Goal: Task Accomplishment & Management: Manage account settings

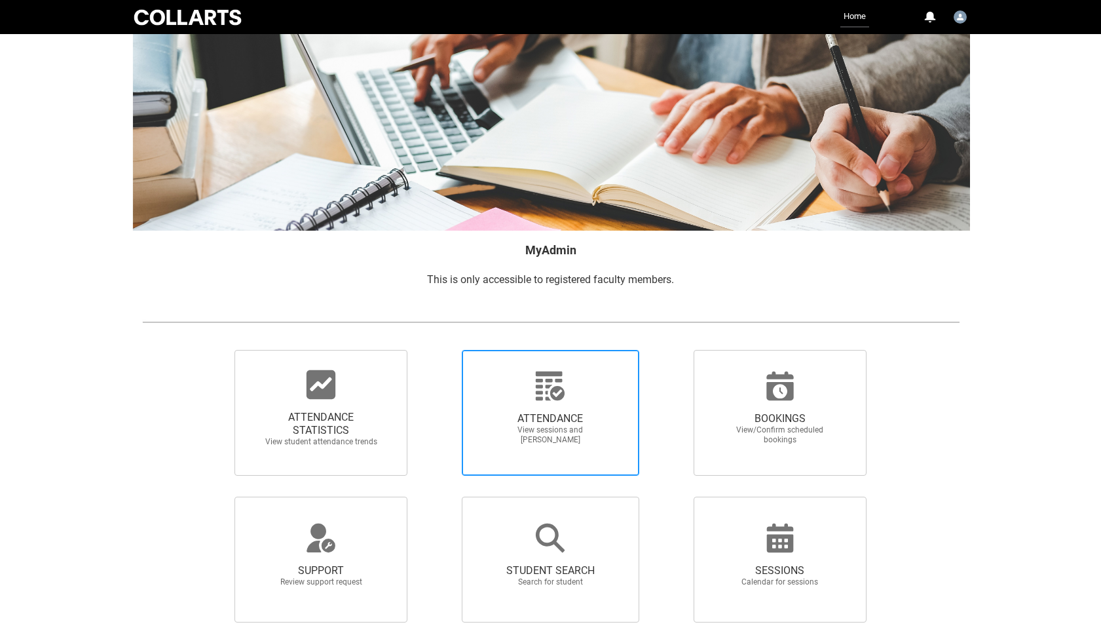
click at [551, 408] on span "ATTENDANCE View sessions and [PERSON_NAME]" at bounding box center [550, 429] width 126 height 54
click at [440, 350] on input "ATTENDANCE View sessions and [PERSON_NAME]" at bounding box center [439, 349] width 1 height 1
radio input "true"
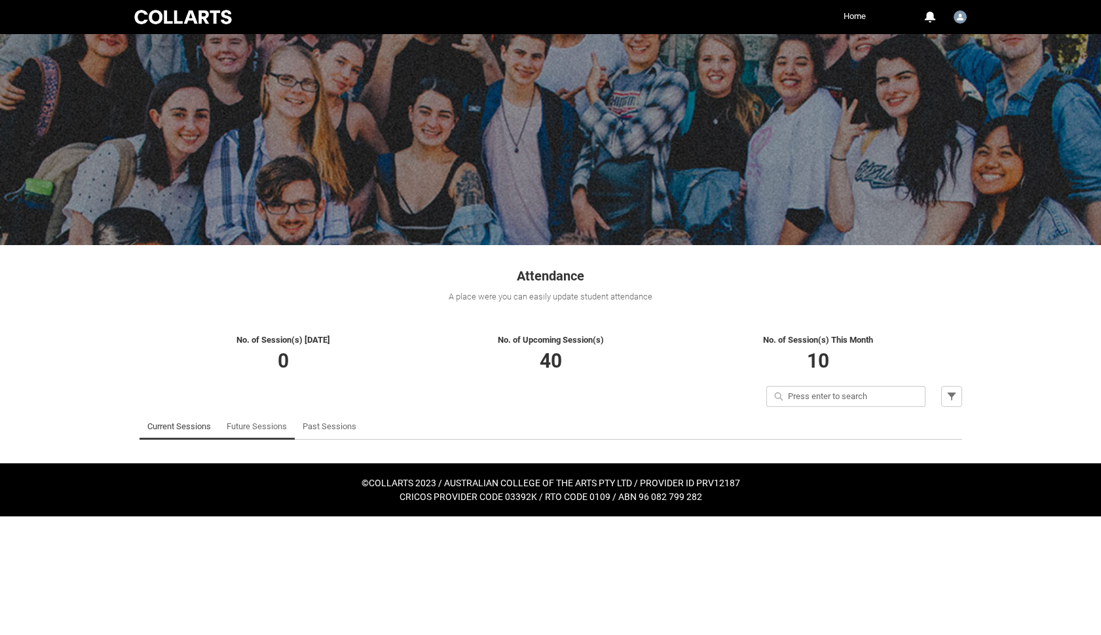
click at [256, 429] on link "Future Sessions" at bounding box center [257, 426] width 60 height 26
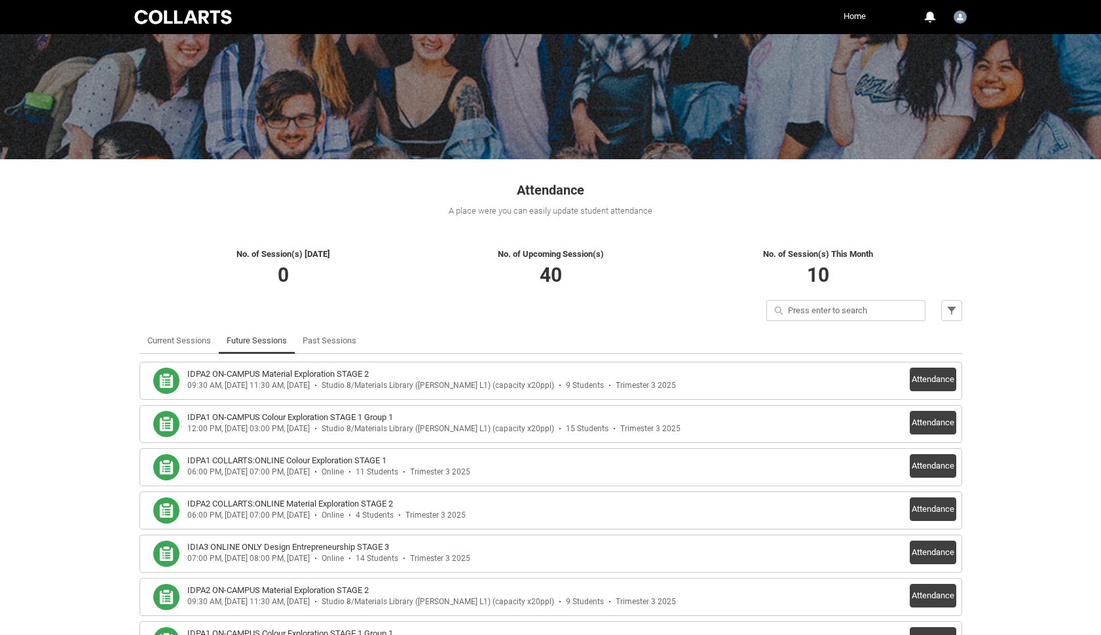
scroll to position [90, 0]
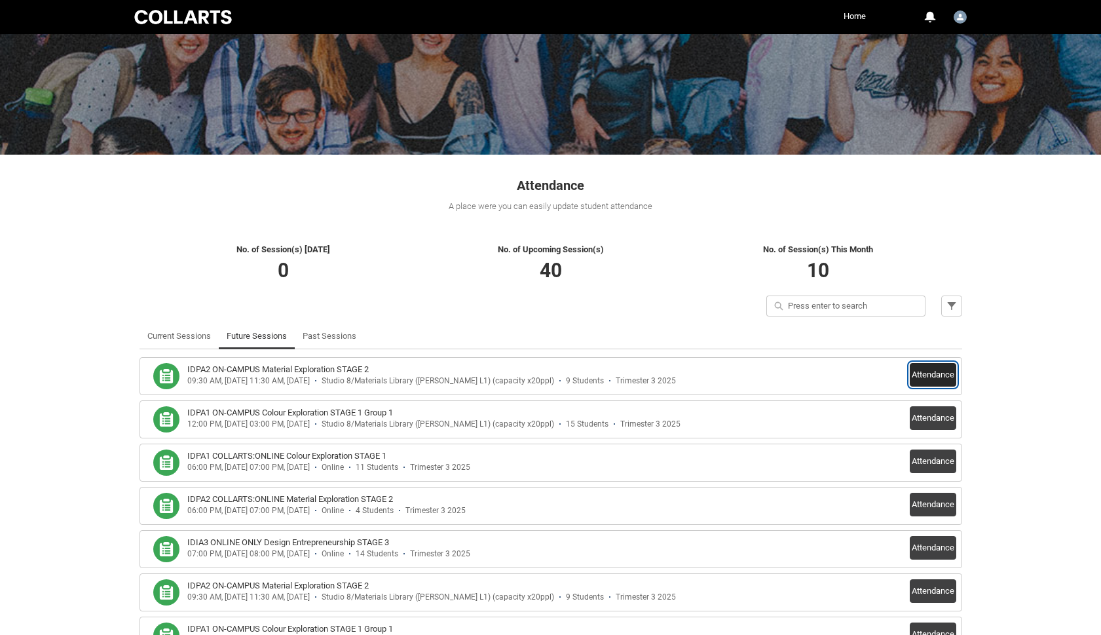
click at [934, 380] on button "Attendance" at bounding box center [933, 375] width 47 height 24
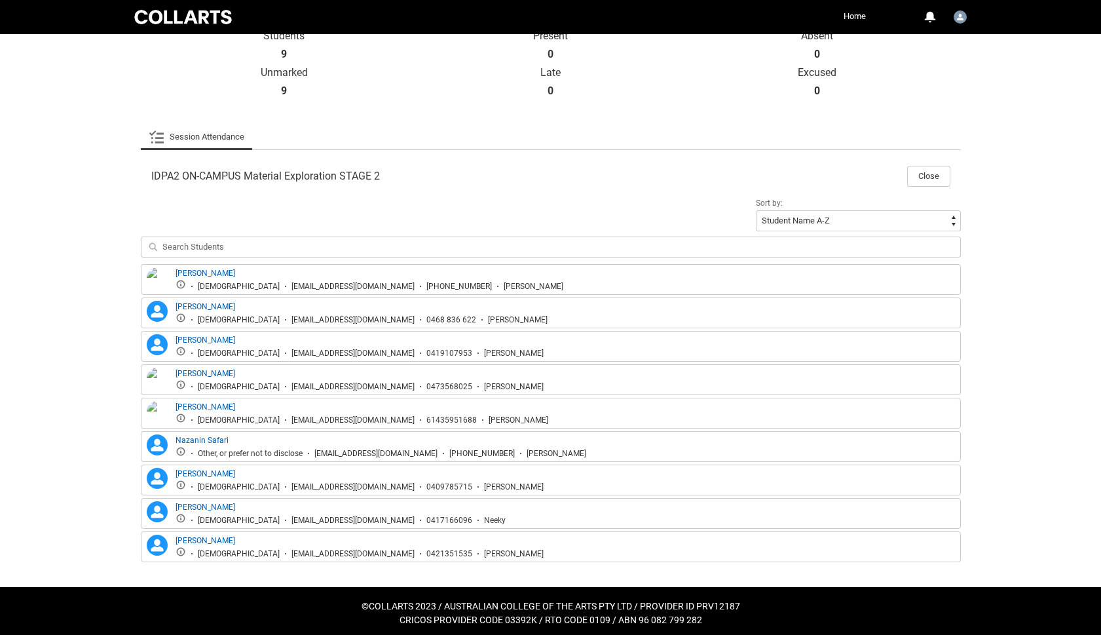
scroll to position [310, 0]
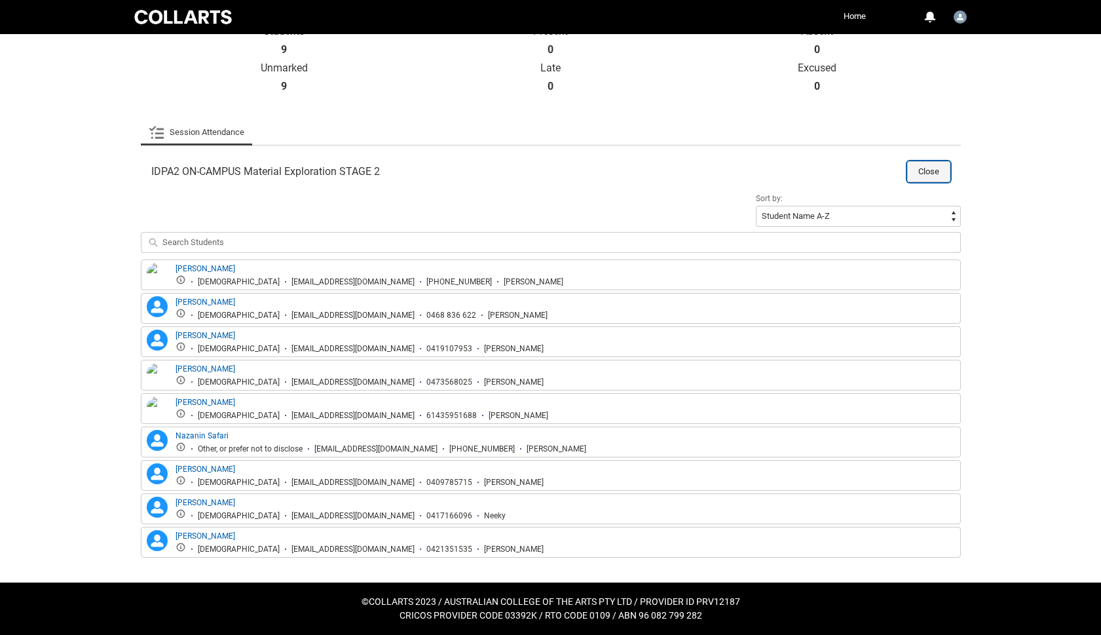
click at [938, 173] on button "Close" at bounding box center [928, 171] width 43 height 21
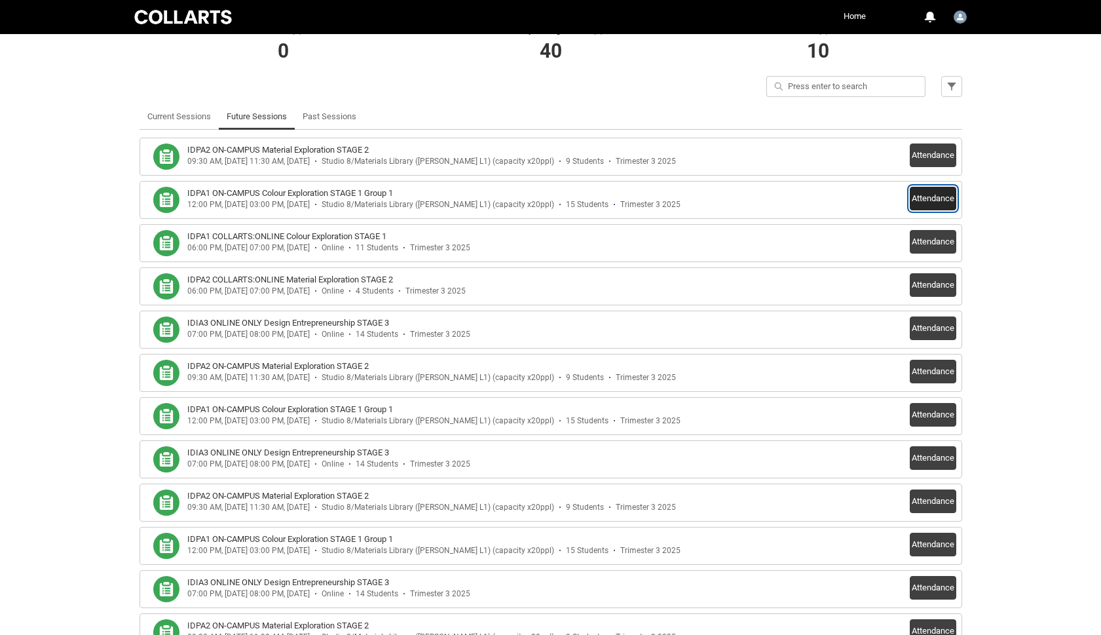
click at [940, 193] on button "Attendance" at bounding box center [933, 199] width 47 height 24
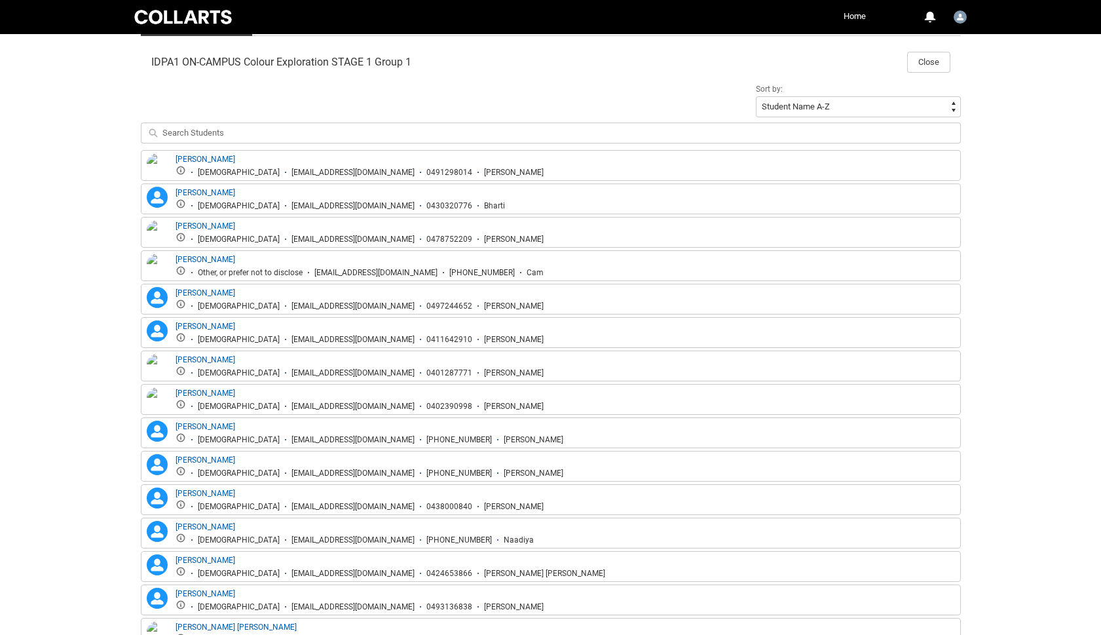
scroll to position [417, 0]
click at [932, 61] on button "Close" at bounding box center [928, 64] width 43 height 21
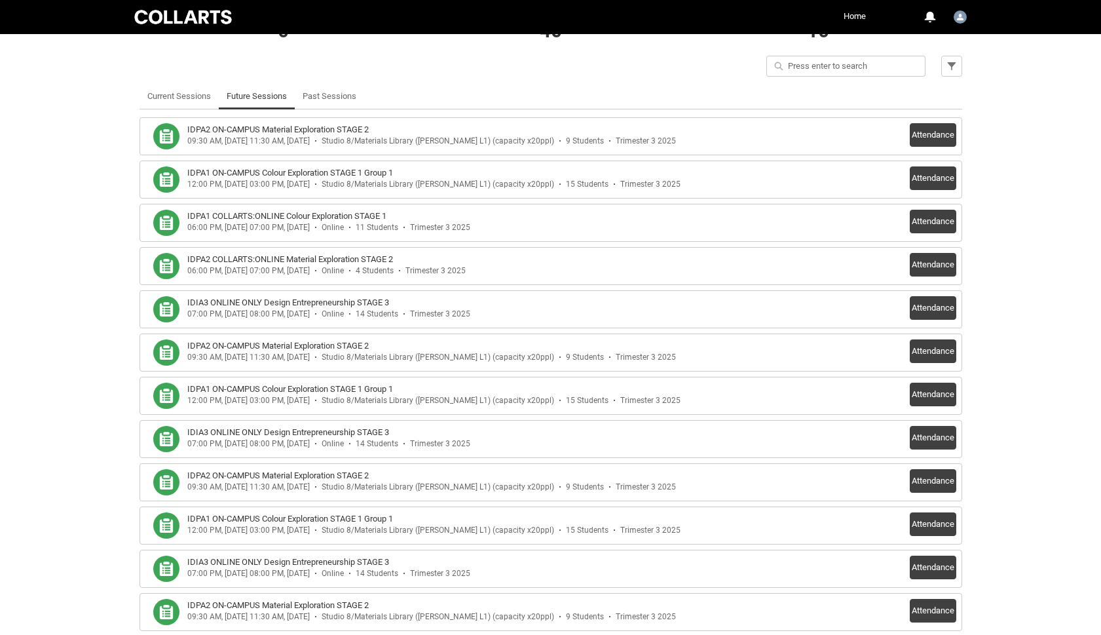
scroll to position [322, 0]
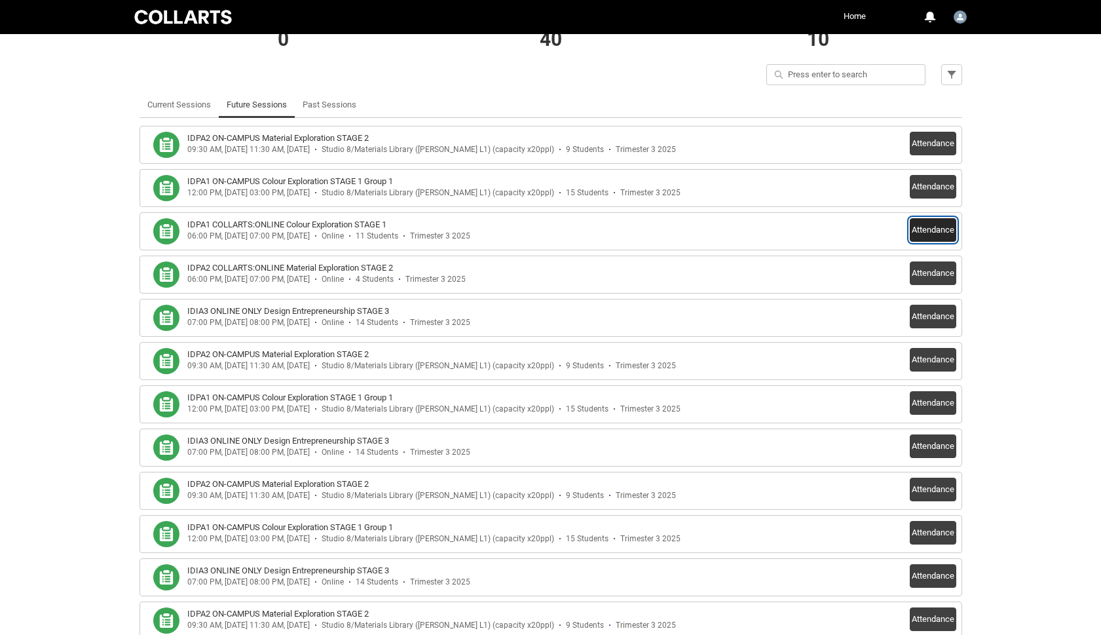
click at [942, 232] on button "Attendance" at bounding box center [933, 230] width 47 height 24
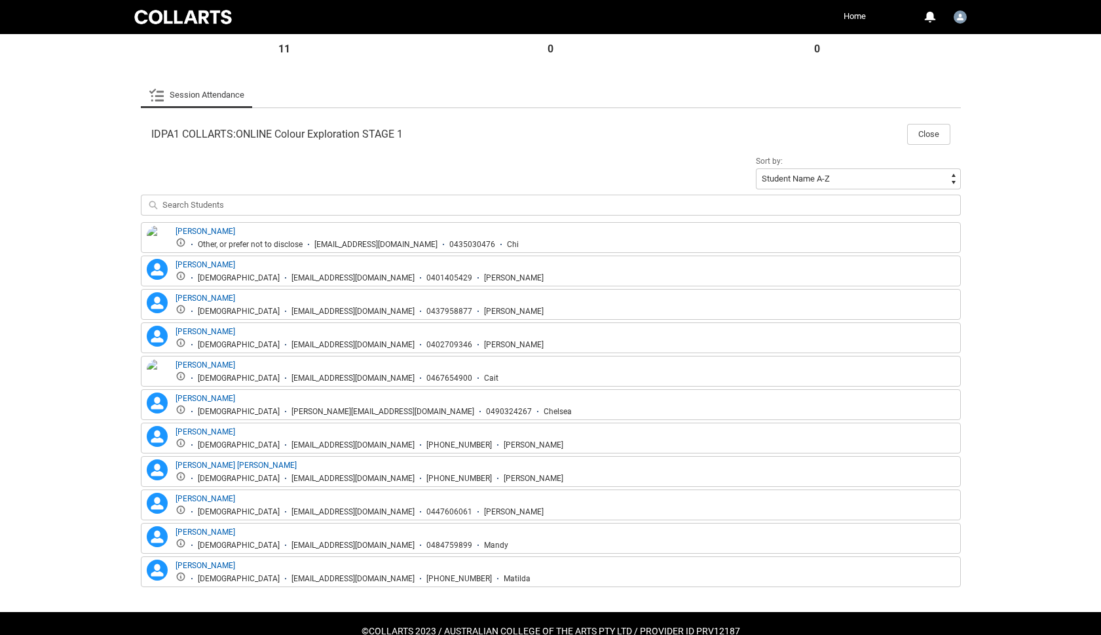
scroll to position [377, 0]
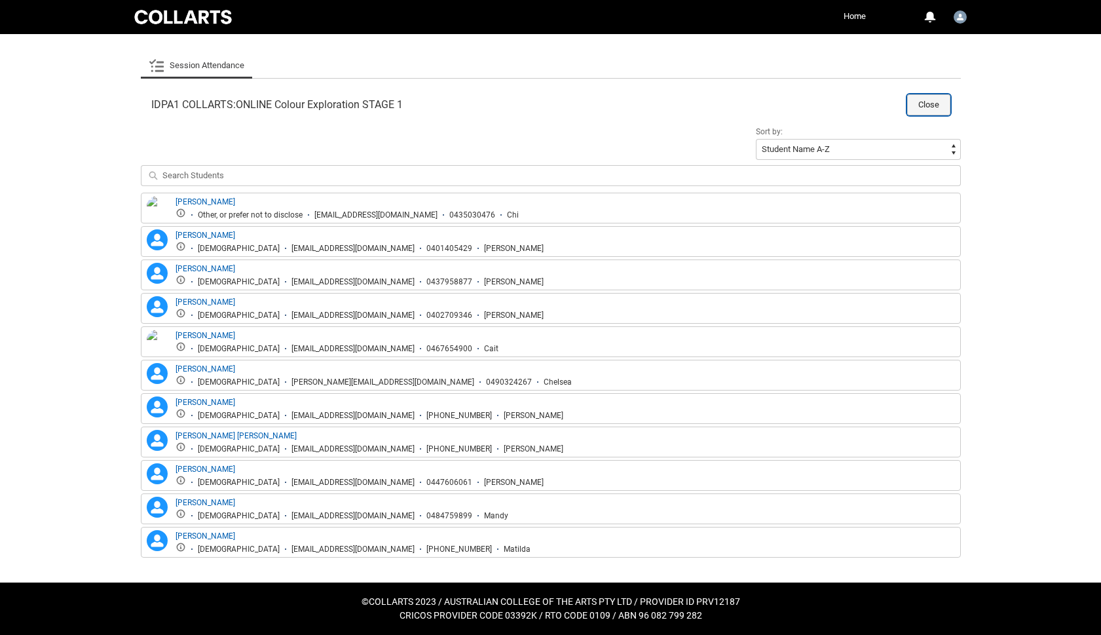
click at [927, 103] on button "Close" at bounding box center [928, 104] width 43 height 21
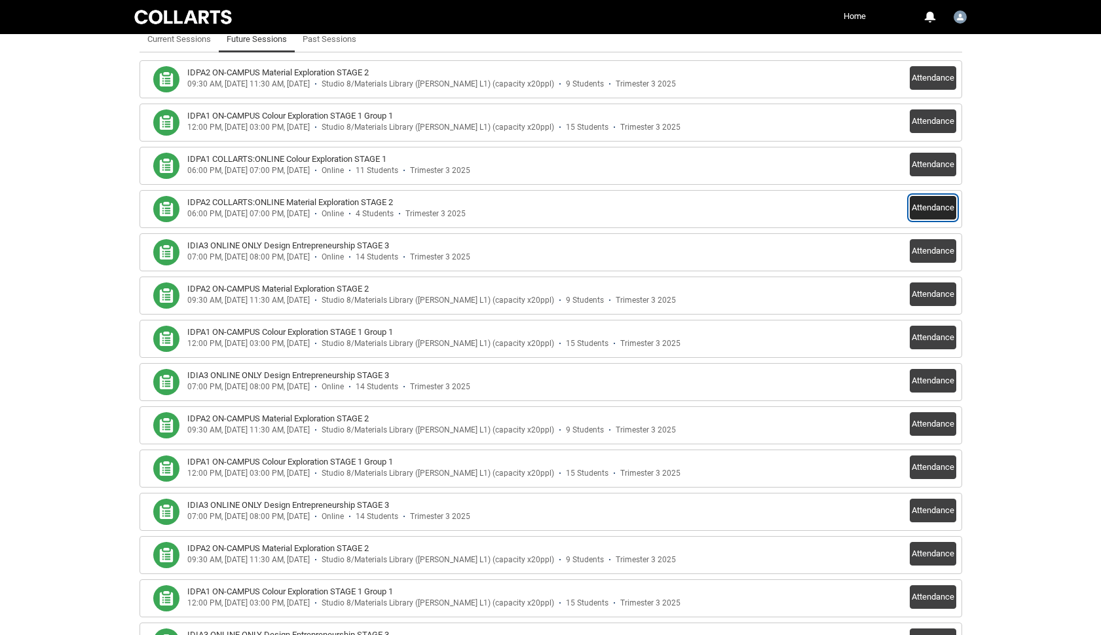
click at [937, 201] on button "Attendance" at bounding box center [933, 208] width 47 height 24
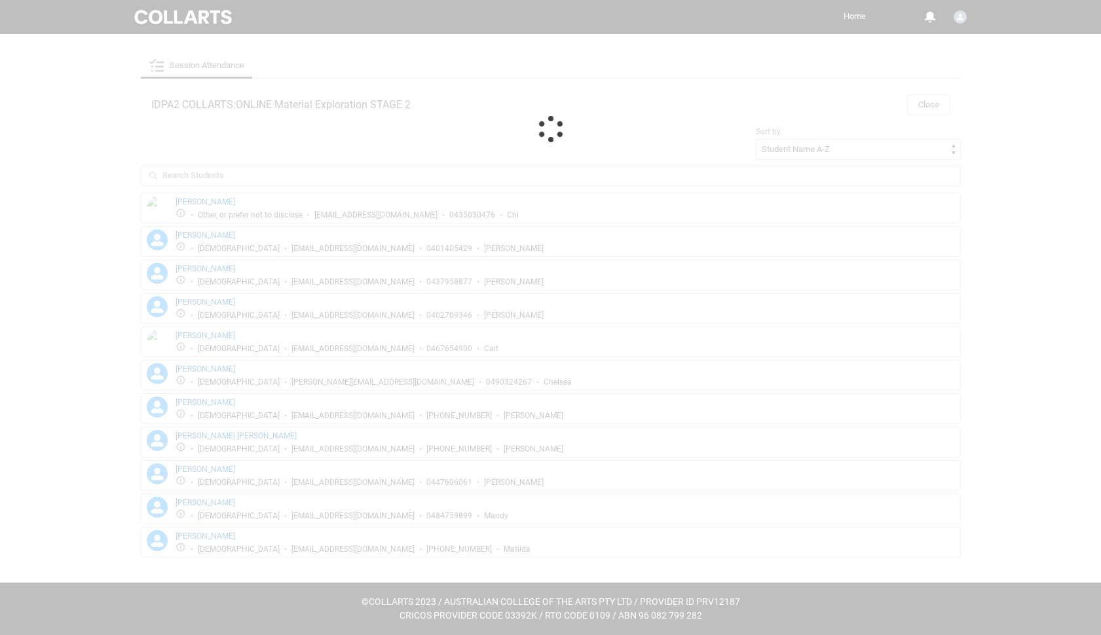
scroll to position [143, 0]
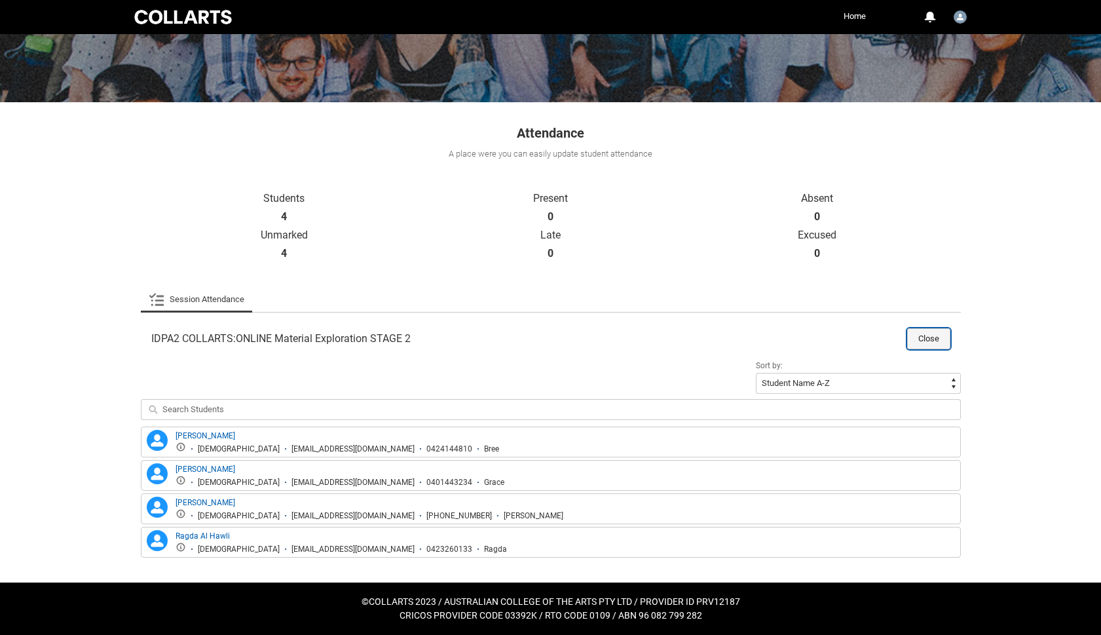
click at [926, 335] on button "Close" at bounding box center [928, 338] width 43 height 21
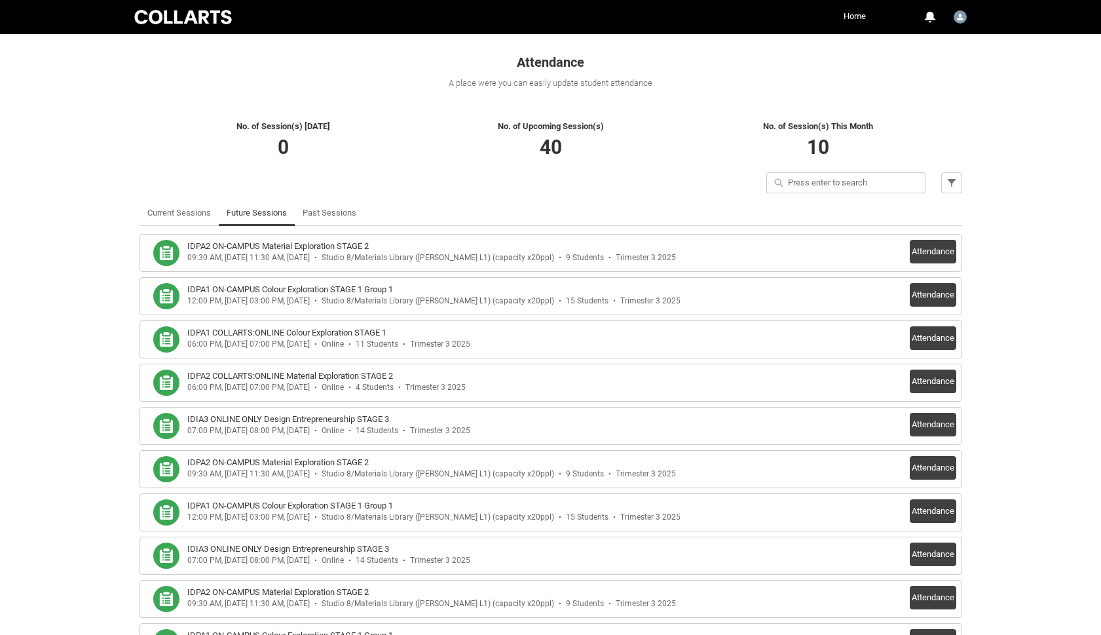
scroll to position [215, 0]
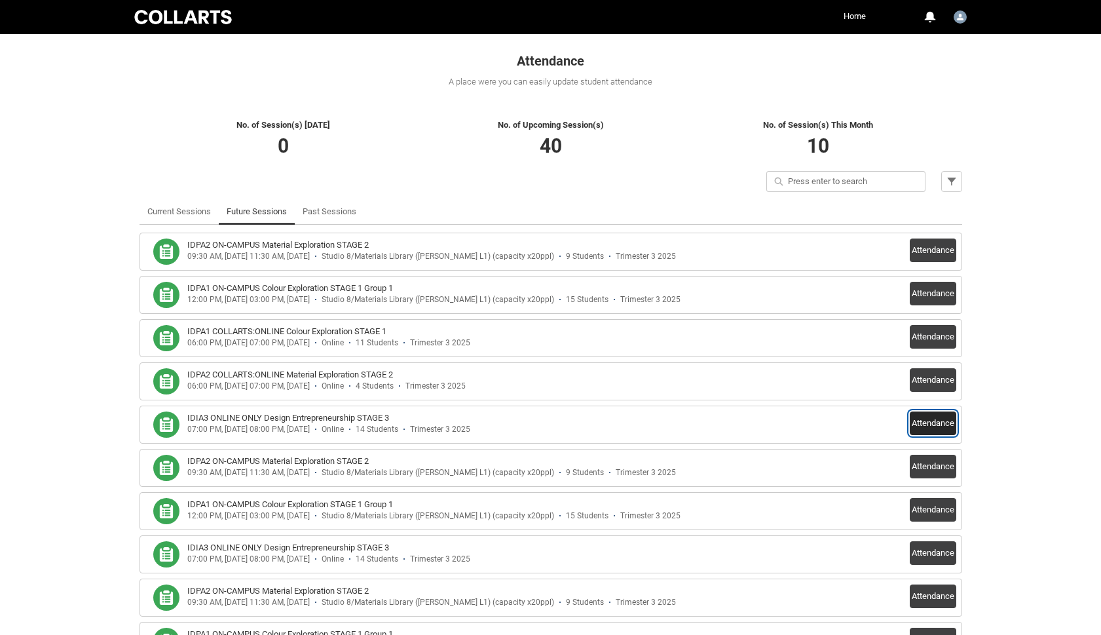
click at [922, 420] on button "Attendance" at bounding box center [933, 423] width 47 height 24
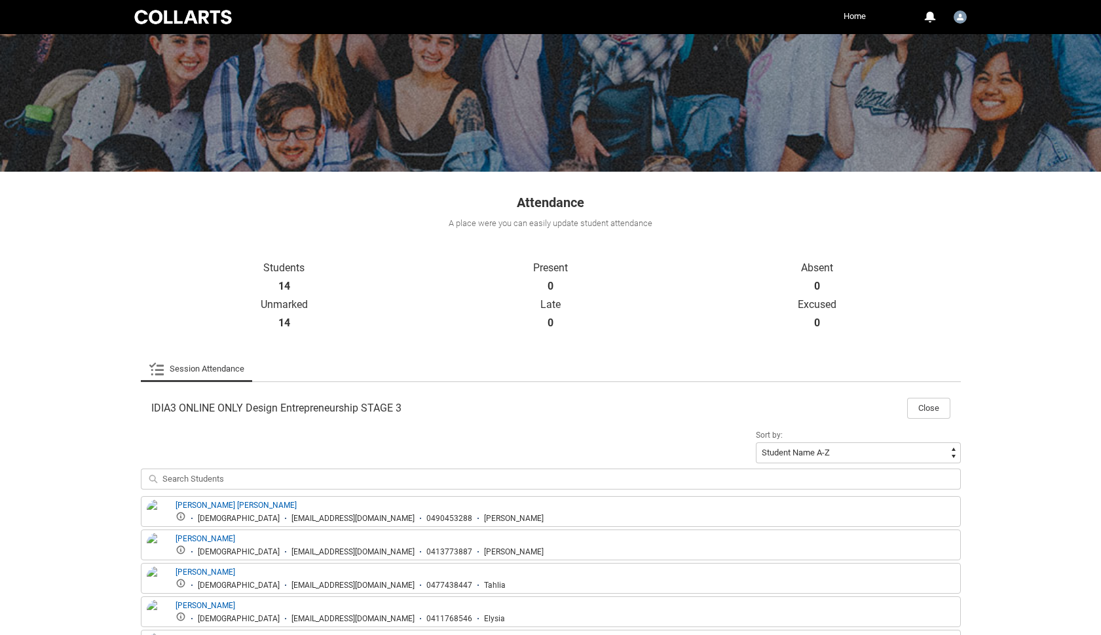
scroll to position [65, 0]
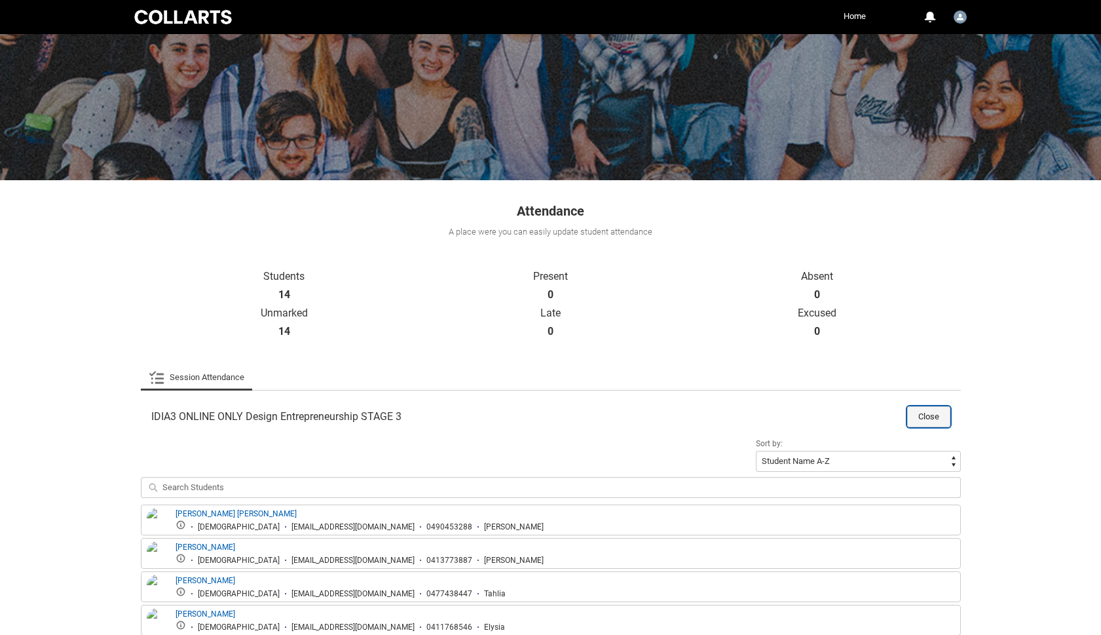
click at [928, 417] on button "Close" at bounding box center [928, 416] width 43 height 21
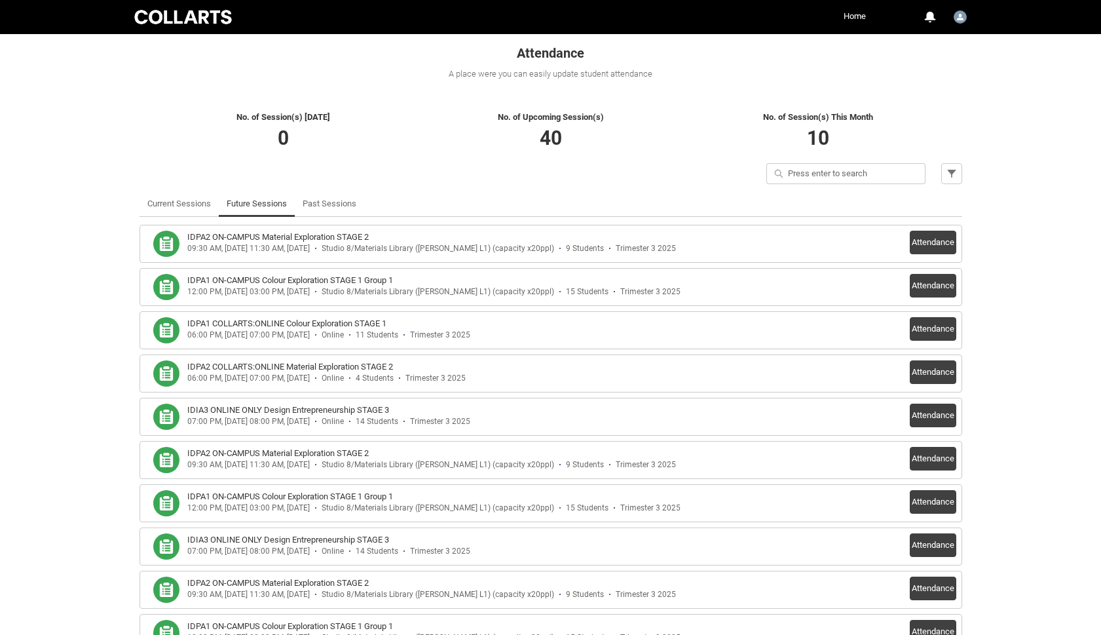
scroll to position [221, 0]
